Goal: Task Accomplishment & Management: Use online tool/utility

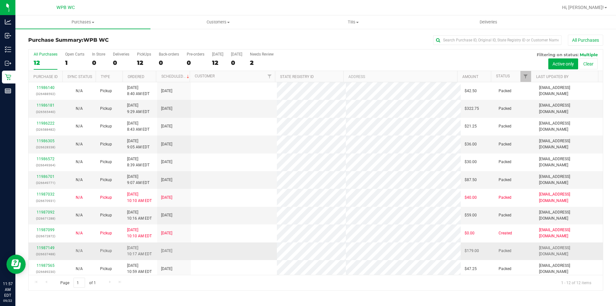
scroll to position [21, 0]
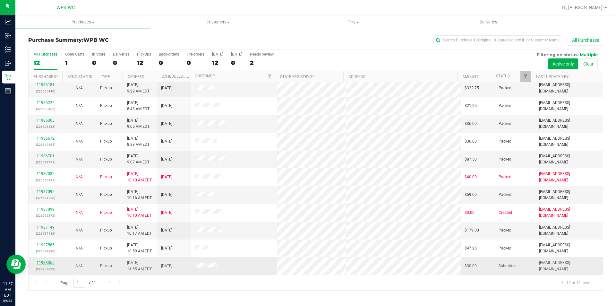
click at [46, 261] on link "11988055" at bounding box center [46, 262] width 18 height 4
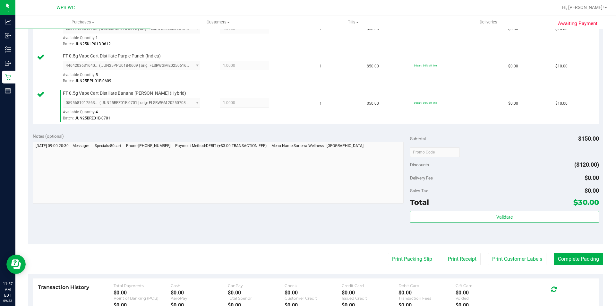
scroll to position [293, 0]
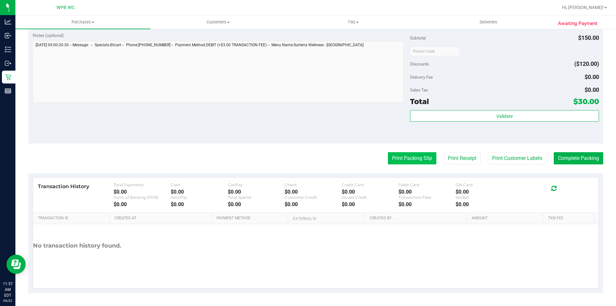
click at [409, 160] on button "Print Packing Slip" at bounding box center [412, 158] width 48 height 12
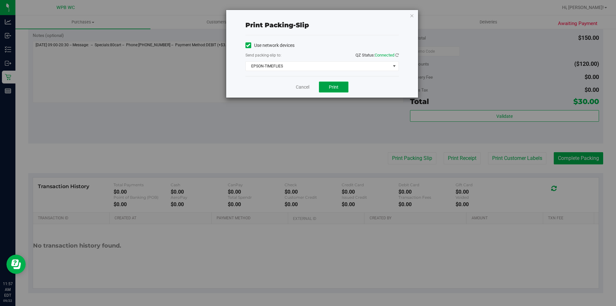
click at [325, 84] on button "Print" at bounding box center [334, 86] width 30 height 11
click at [410, 16] on icon "button" at bounding box center [412, 16] width 4 height 8
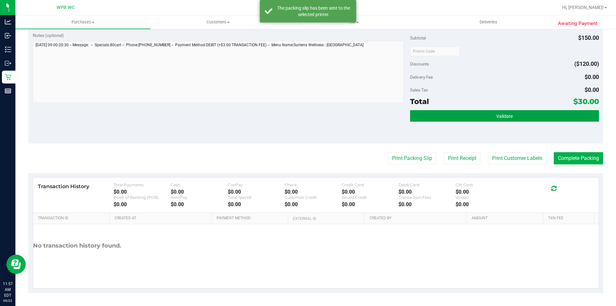
click at [485, 119] on button "Validate" at bounding box center [504, 116] width 189 height 12
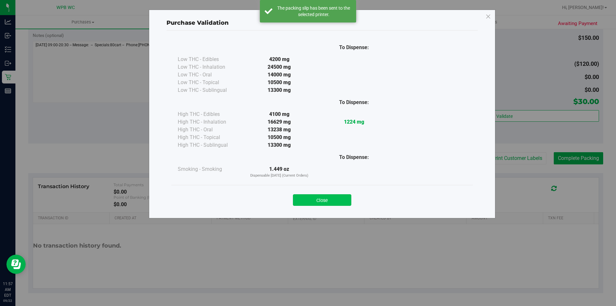
click at [337, 199] on button "Close" at bounding box center [322, 200] width 58 height 12
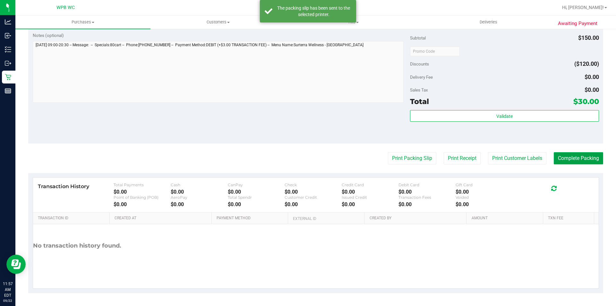
click at [575, 159] on button "Complete Packing" at bounding box center [578, 158] width 49 height 12
